Goal: Find specific page/section: Find specific page/section

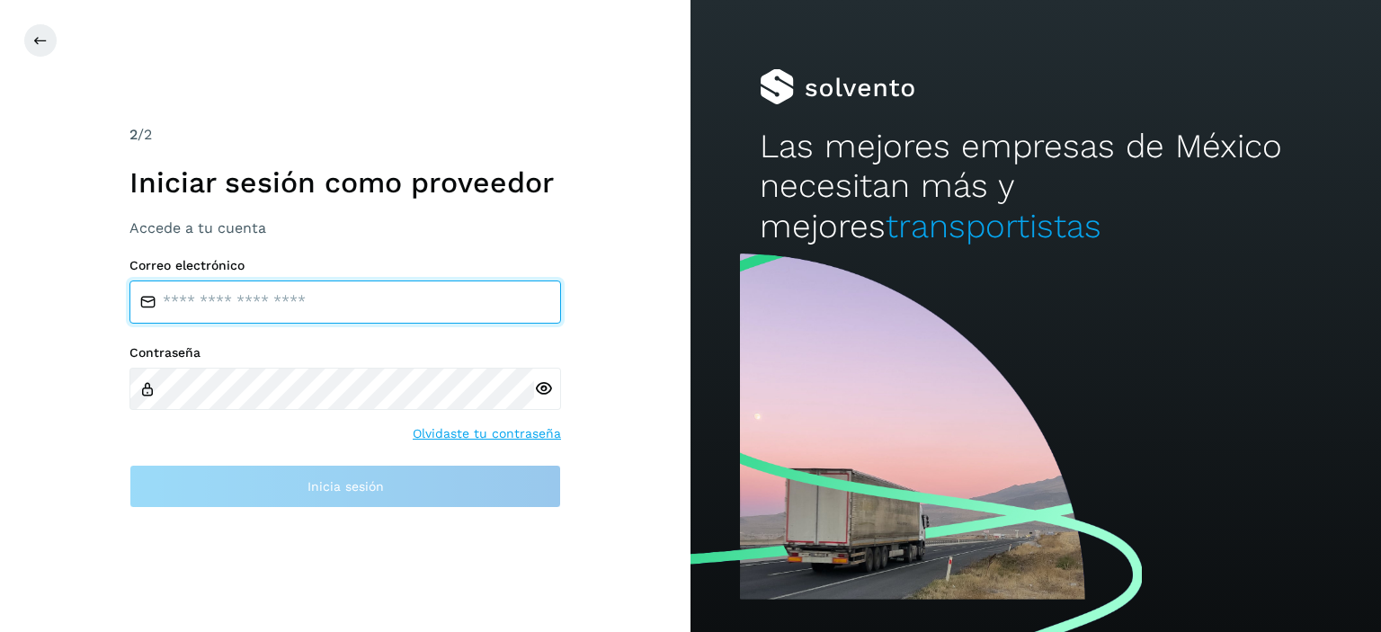
click at [309, 301] on input "email" at bounding box center [346, 302] width 432 height 43
type input "**********"
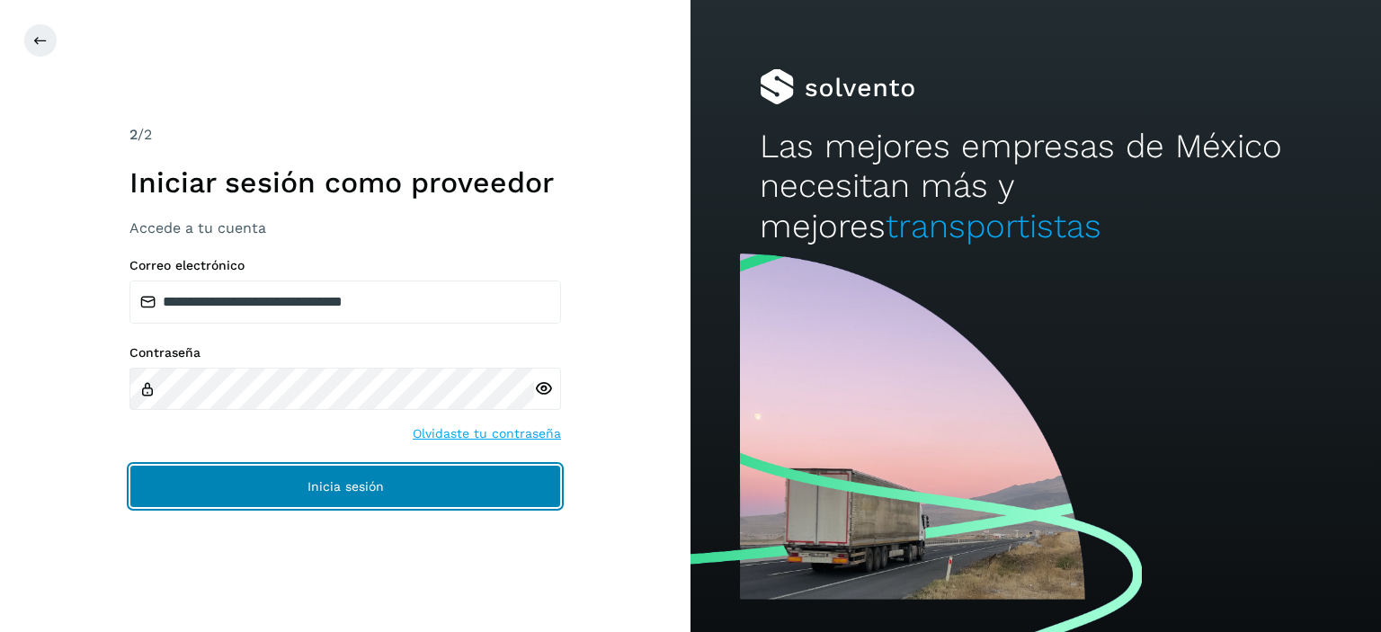
click at [305, 490] on button "Inicia sesión" at bounding box center [346, 486] width 432 height 43
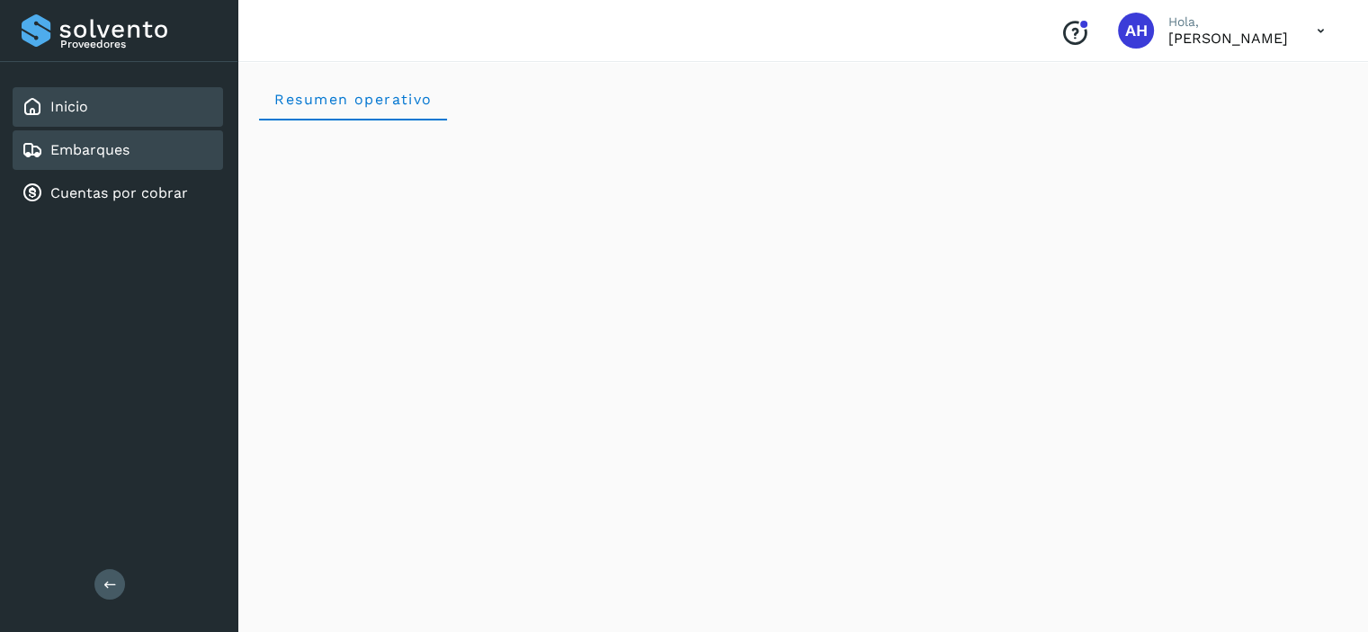
click at [66, 147] on link "Embarques" at bounding box center [89, 149] width 79 height 17
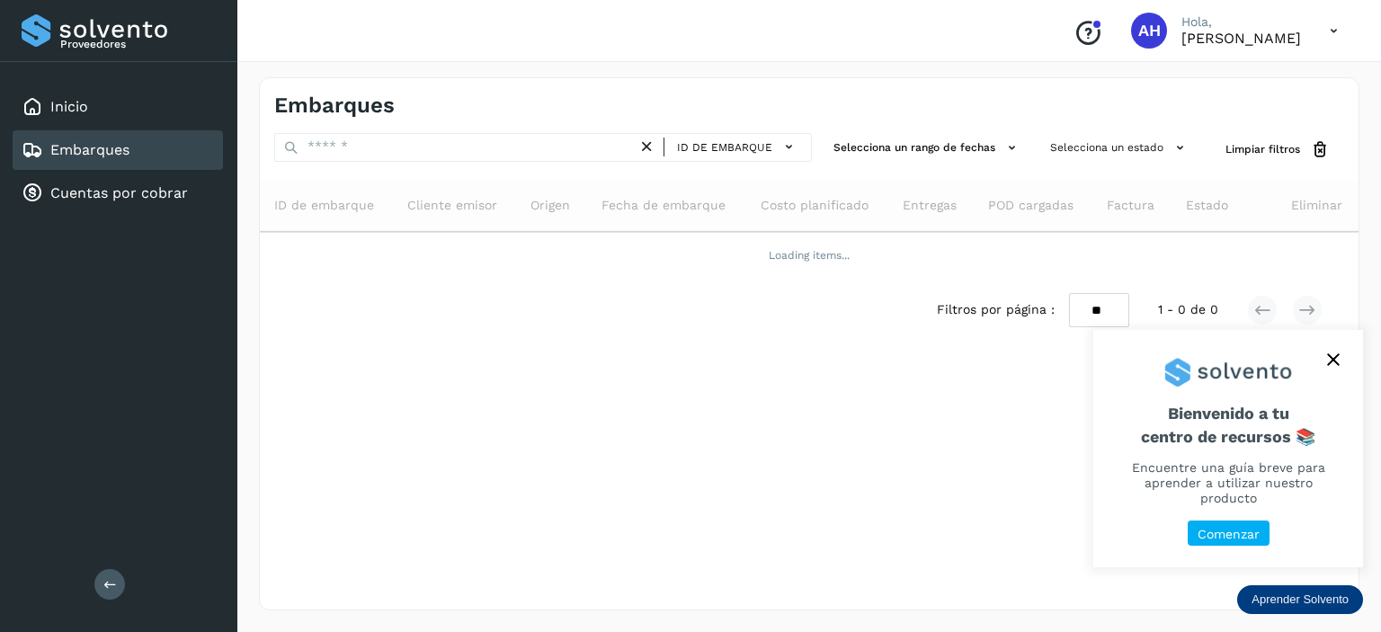
click at [1330, 366] on icon "close," at bounding box center [1333, 360] width 12 height 12
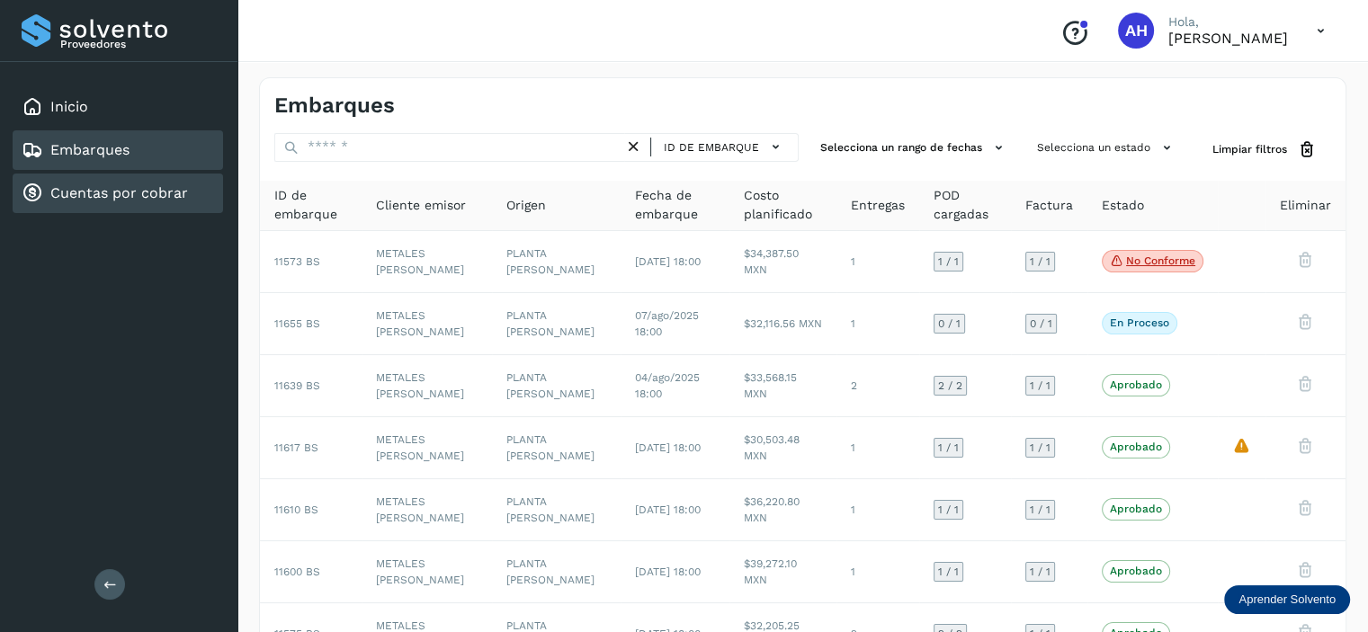
click at [119, 204] on div "Cuentas por cobrar" at bounding box center [118, 194] width 210 height 40
